Goal: Task Accomplishment & Management: Use online tool/utility

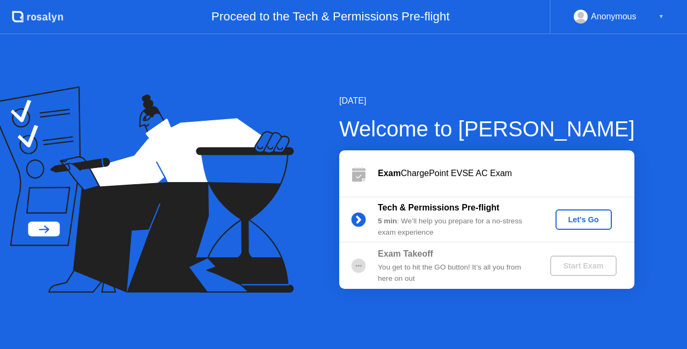
click at [573, 225] on button "Let's Go" at bounding box center [583, 219] width 56 height 20
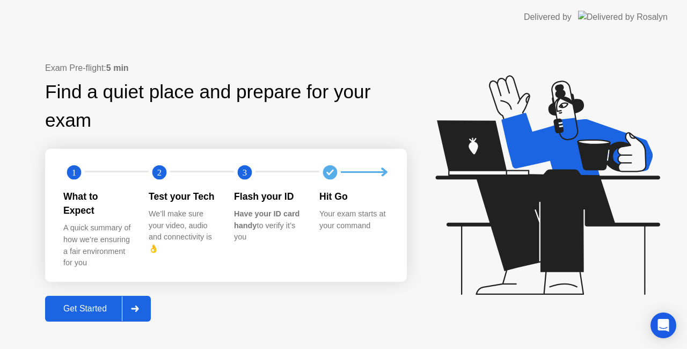
click at [146, 297] on div at bounding box center [135, 308] width 26 height 25
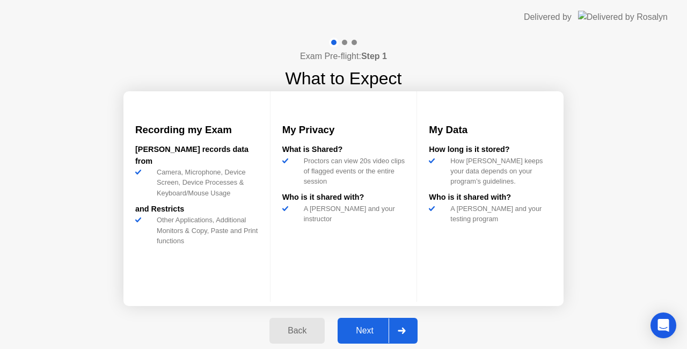
click at [374, 326] on div "Next" at bounding box center [365, 331] width 48 height 10
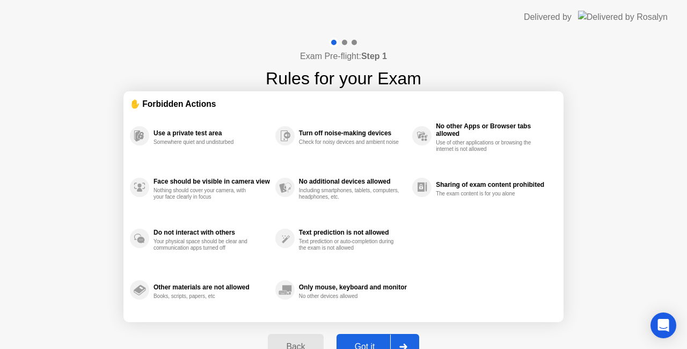
click at [374, 325] on div "Back Got it" at bounding box center [343, 346] width 164 height 49
click at [371, 342] on div "Got it" at bounding box center [365, 347] width 50 height 10
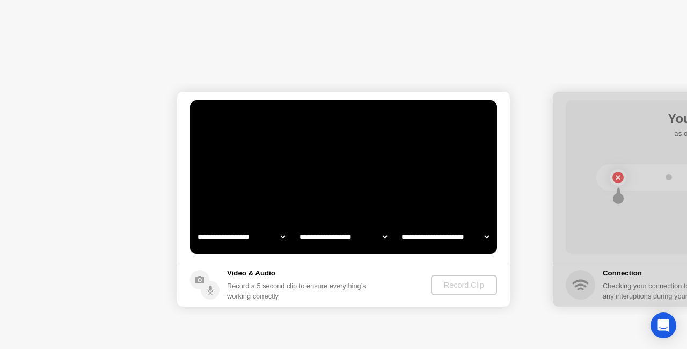
select select "**********"
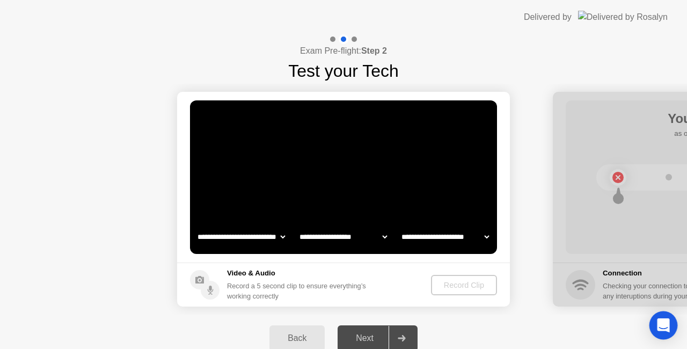
click at [671, 333] on div "Open Intercom Messenger" at bounding box center [663, 325] width 28 height 28
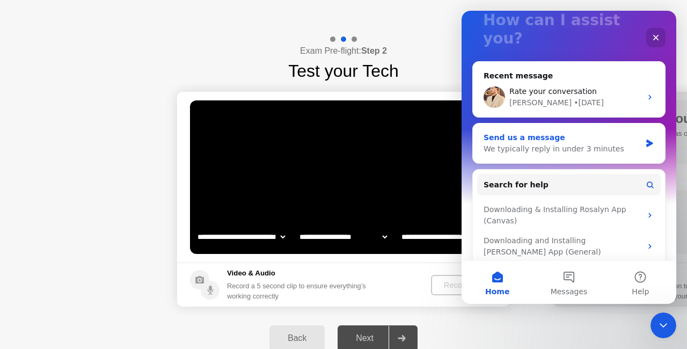
scroll to position [92, 0]
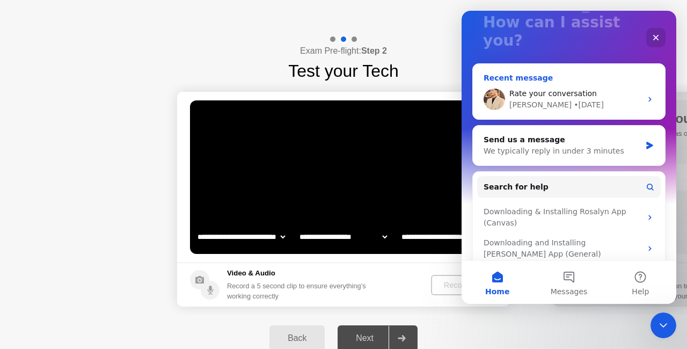
click at [621, 88] on div "Rate your conversation" at bounding box center [575, 93] width 132 height 11
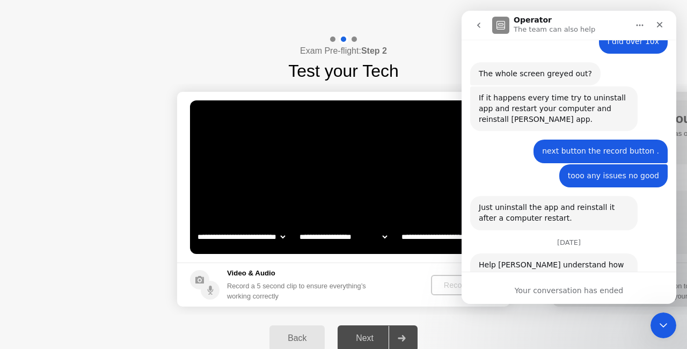
scroll to position [1802, 0]
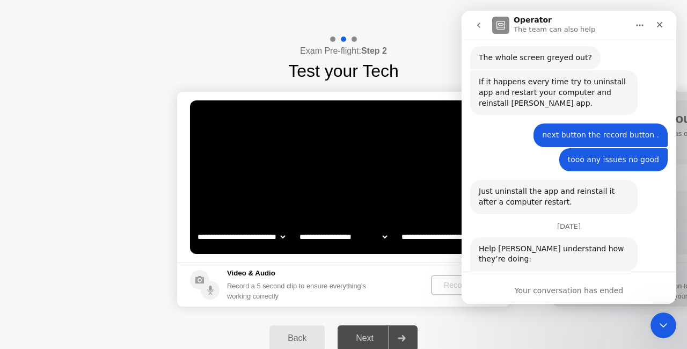
click at [496, 301] on span "Terrible" at bounding box center [494, 310] width 19 height 19
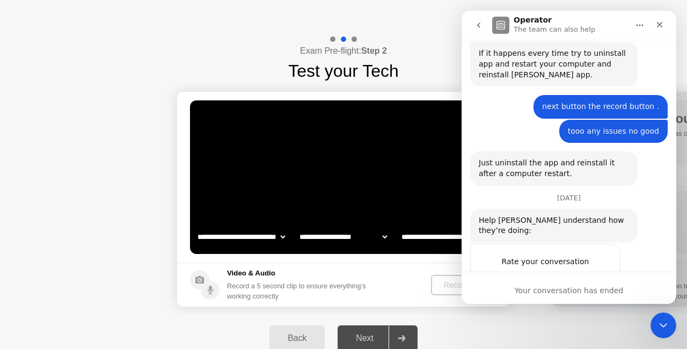
click at [568, 310] on textarea "Tell us more…" at bounding box center [535, 321] width 112 height 23
type textarea "***"
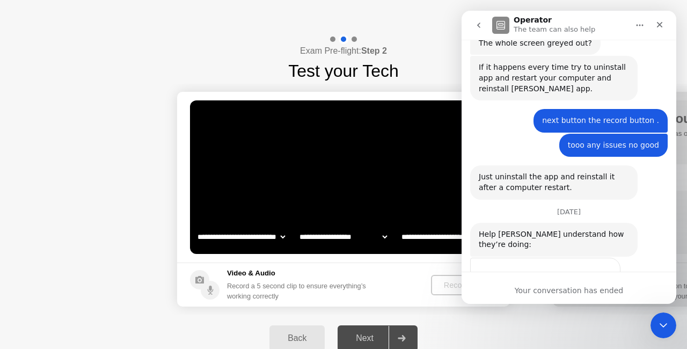
click at [412, 38] on div "Exam Pre-flight: Step 2 Test your Tech" at bounding box center [343, 58] width 687 height 49
click at [661, 25] on icon "Close" at bounding box center [659, 24] width 9 height 9
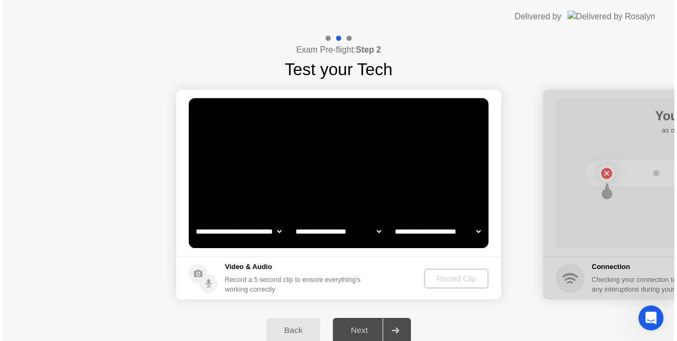
scroll to position [1279, 0]
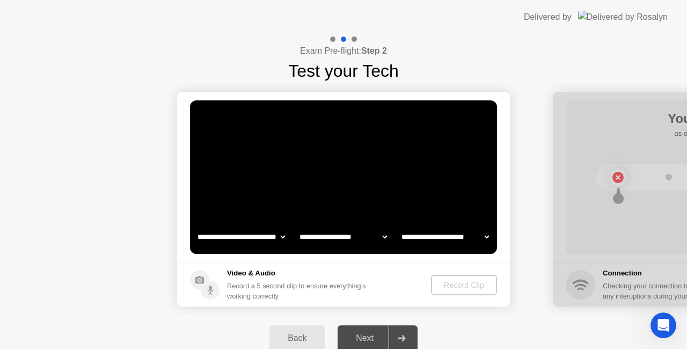
click at [274, 232] on select "**********" at bounding box center [241, 236] width 92 height 21
click at [195, 226] on select "**********" at bounding box center [241, 236] width 92 height 21
click at [376, 336] on div "Next" at bounding box center [365, 338] width 48 height 10
click at [370, 268] on h5 "Video & Audio" at bounding box center [298, 273] width 143 height 11
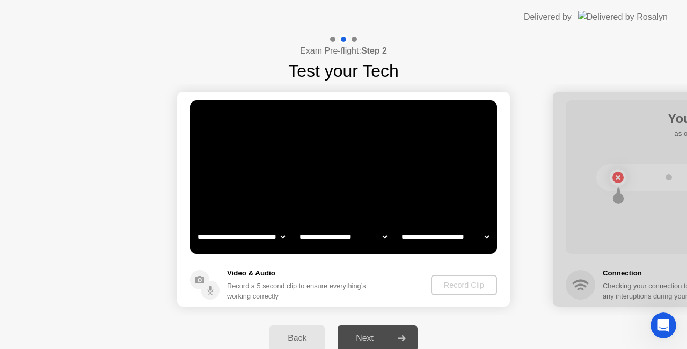
drag, startPoint x: 370, startPoint y: 268, endPoint x: 516, endPoint y: 137, distance: 195.3
